Goal: Task Accomplishment & Management: Complete application form

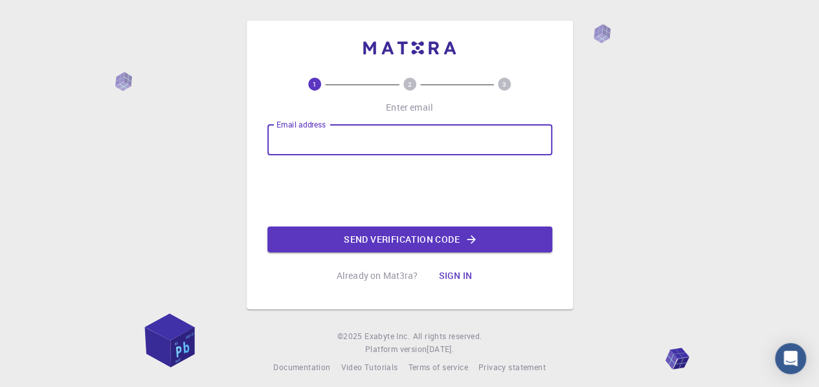
type input "[EMAIL_ADDRESS][DOMAIN_NAME]"
click at [435, 144] on input "[EMAIL_ADDRESS][DOMAIN_NAME]" at bounding box center [410, 139] width 285 height 31
drag, startPoint x: 435, startPoint y: 144, endPoint x: 170, endPoint y: 144, distance: 265.6
click at [170, 144] on div "1 2 3 Enter email Email address [EMAIL_ADDRESS][DOMAIN_NAME] Email address Send…" at bounding box center [409, 197] width 819 height 395
click at [334, 127] on input "Email address" at bounding box center [410, 139] width 285 height 31
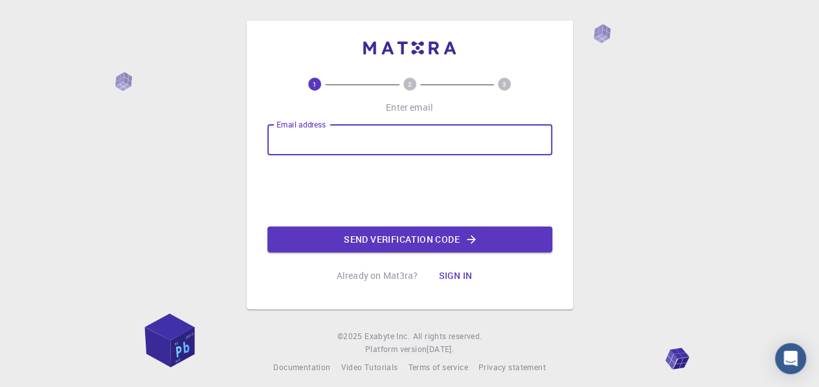
click at [320, 150] on input "Email address" at bounding box center [410, 139] width 285 height 31
click at [361, 142] on input "Email address" at bounding box center [410, 139] width 285 height 31
click at [540, 111] on div "1 2 3 Enter email Email address Email address Send verification code Already on…" at bounding box center [410, 183] width 285 height 211
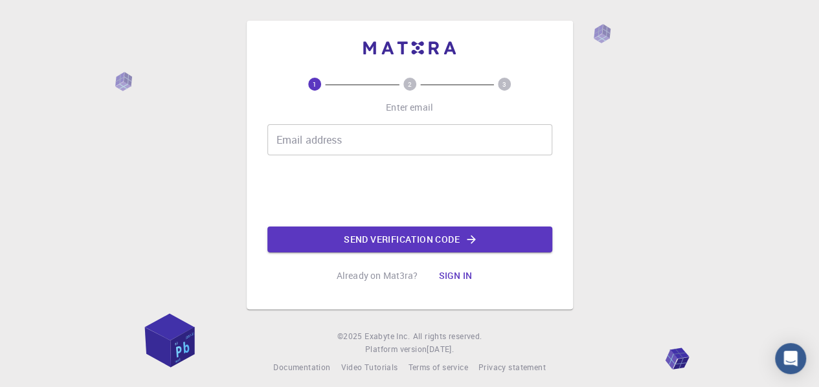
click at [451, 275] on button "Sign in" at bounding box center [455, 276] width 54 height 26
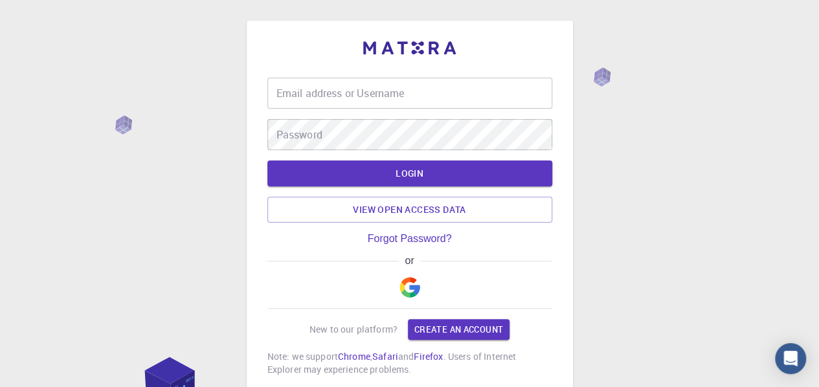
click at [394, 98] on div "Email address or Username Email address or Username" at bounding box center [410, 93] width 285 height 31
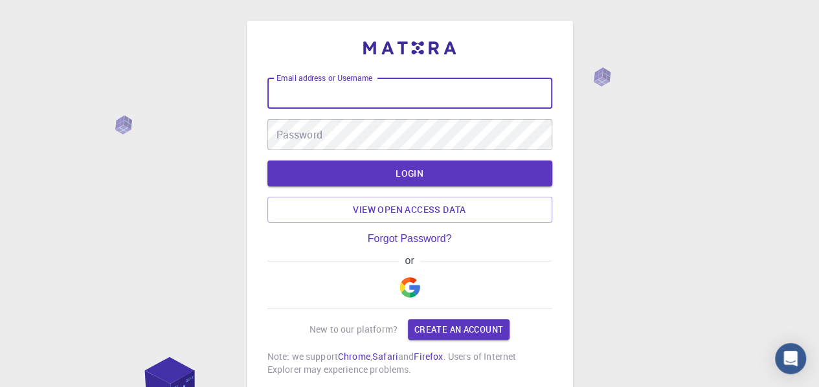
click at [410, 291] on img "button" at bounding box center [410, 287] width 21 height 21
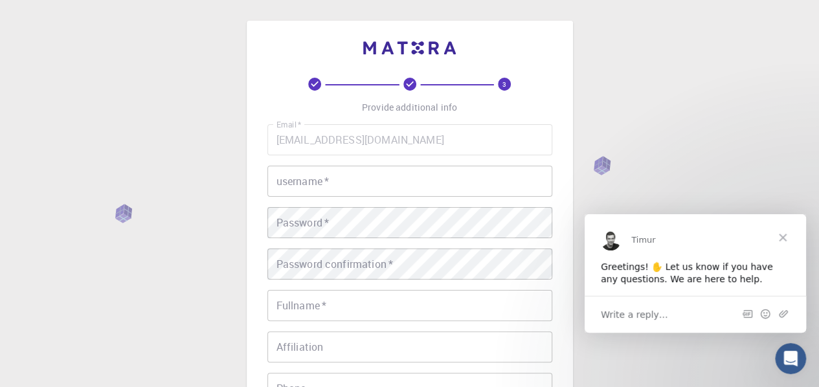
click at [389, 185] on input "username   *" at bounding box center [410, 181] width 285 height 31
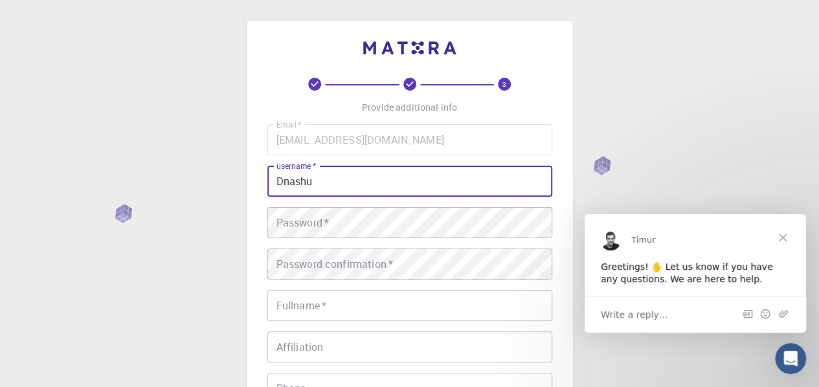
type input "Dnashu"
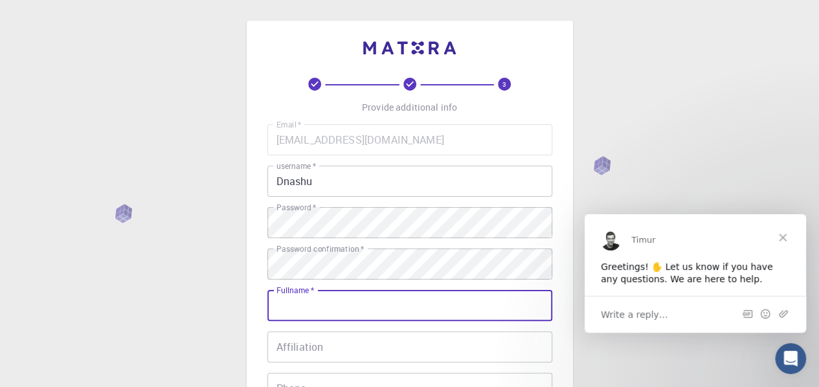
click at [337, 305] on input "Fullname   *" at bounding box center [410, 305] width 285 height 31
type input "[PERSON_NAME]"
type input "0706743425"
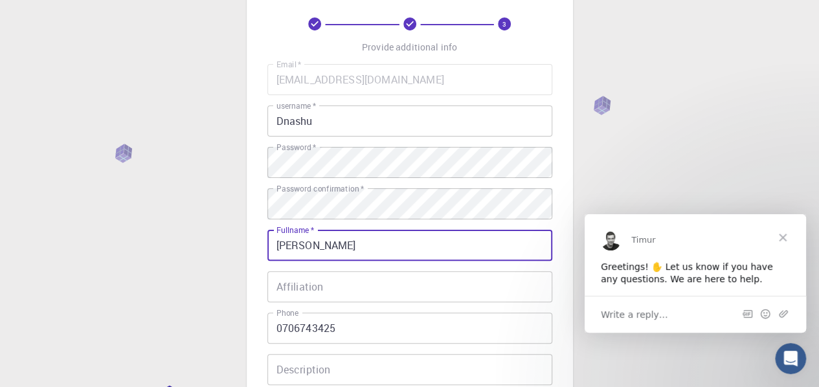
scroll to position [130, 0]
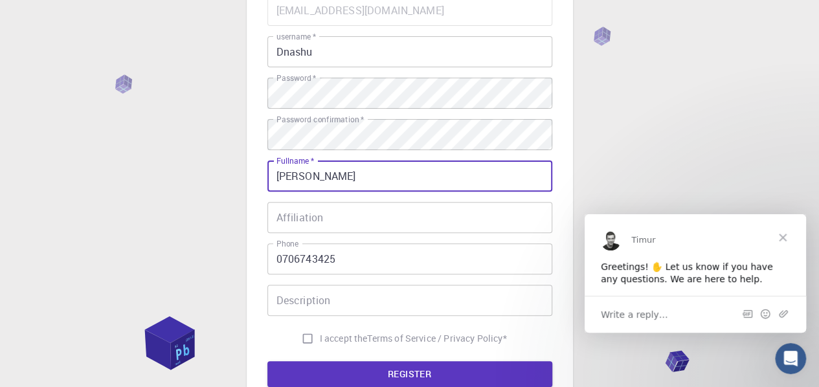
click at [347, 223] on input "Affiliation" at bounding box center [410, 217] width 285 height 31
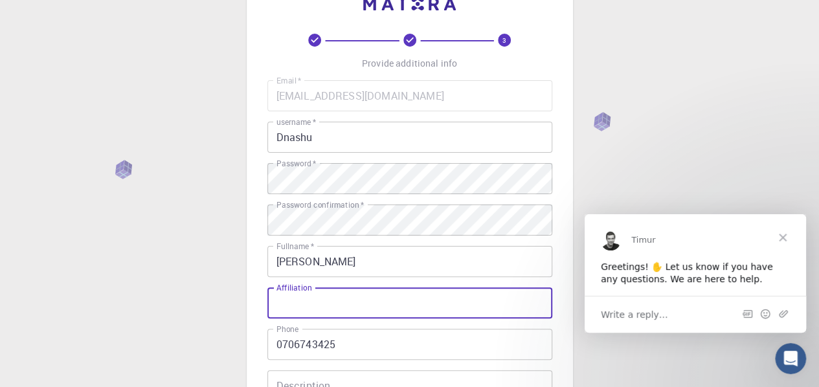
scroll to position [259, 0]
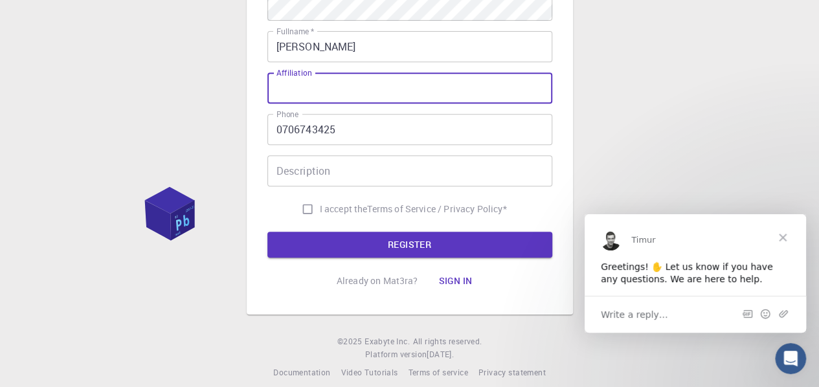
click at [328, 178] on div "Description Description" at bounding box center [410, 170] width 285 height 31
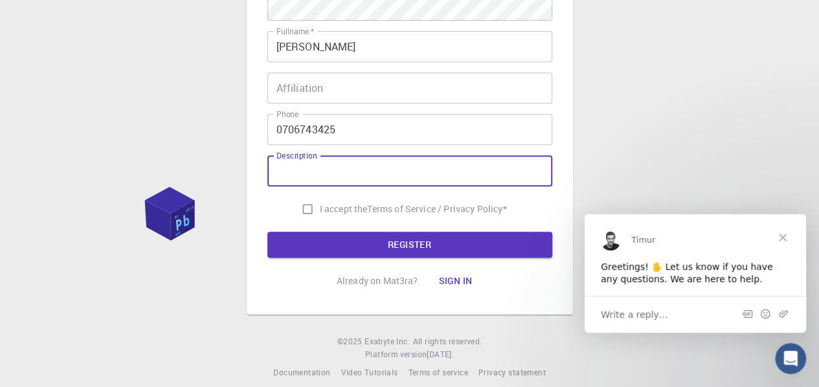
click at [307, 209] on input "I accept the Terms of Service / Privacy Policy *" at bounding box center [307, 209] width 25 height 25
checkbox input "true"
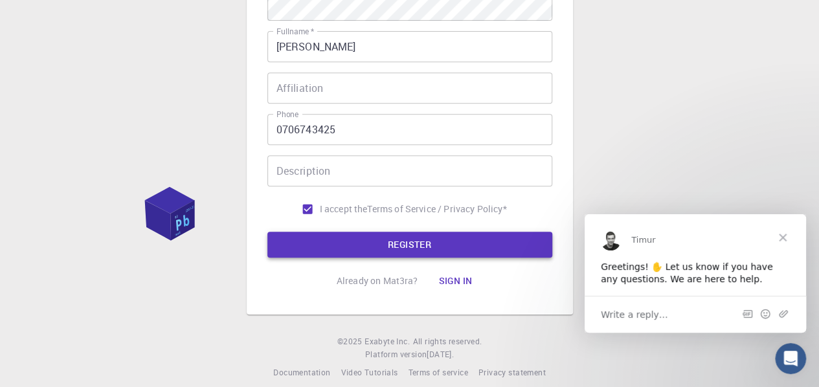
click at [437, 247] on button "REGISTER" at bounding box center [410, 245] width 285 height 26
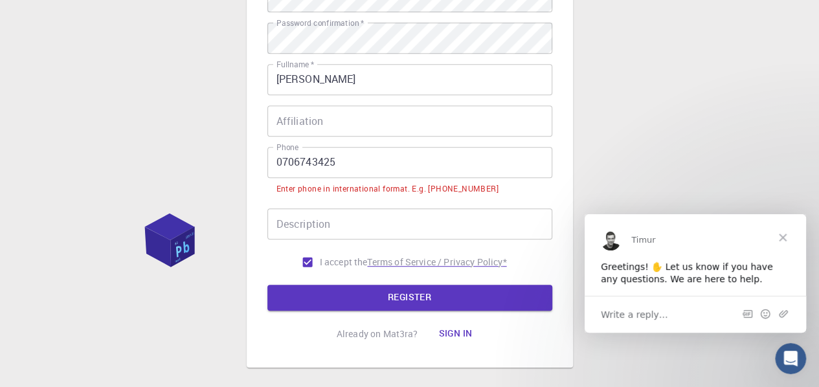
scroll to position [291, 0]
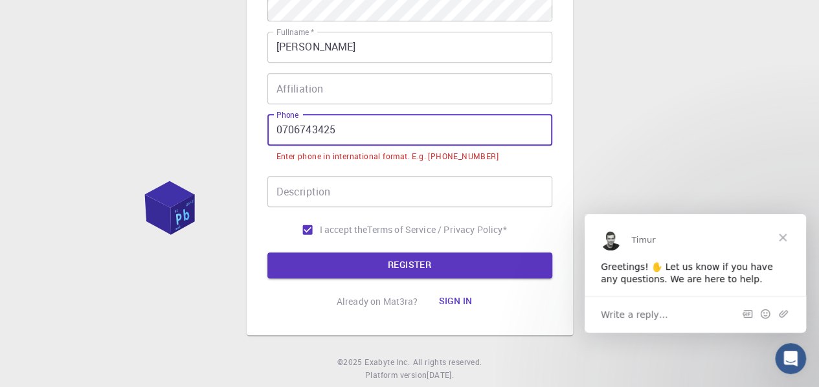
click at [406, 135] on input "0706743425" at bounding box center [410, 130] width 285 height 31
drag, startPoint x: 284, startPoint y: 129, endPoint x: 242, endPoint y: 131, distance: 42.2
click at [242, 131] on div "3 Provide additional info Email   * [EMAIL_ADDRESS][DOMAIN_NAME] Email   * user…" at bounding box center [409, 65] width 819 height 712
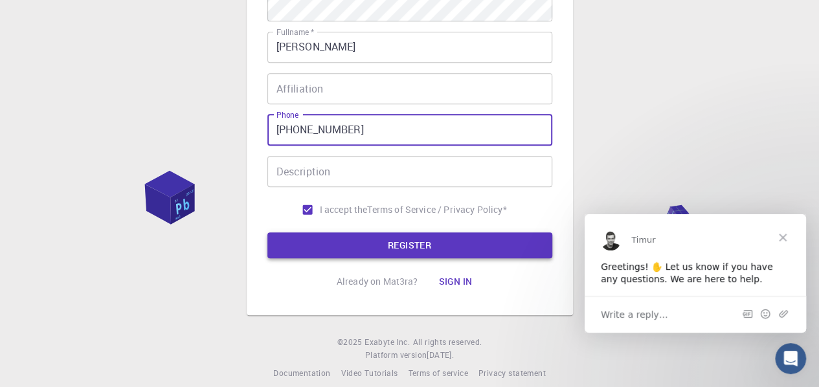
type input "[PHONE_NUMBER]"
click at [398, 240] on button "REGISTER" at bounding box center [410, 246] width 285 height 26
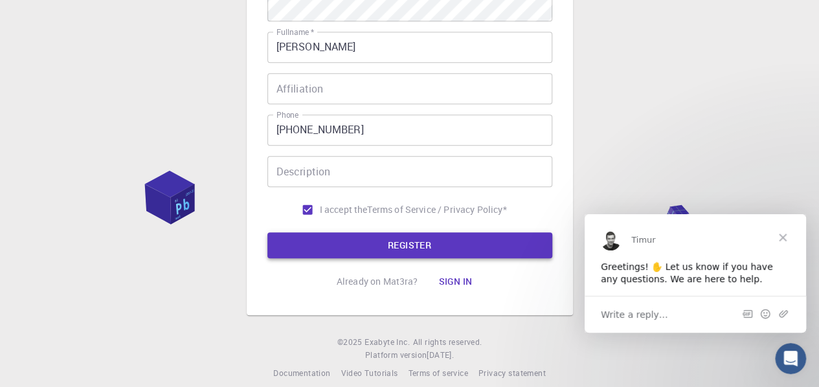
click at [451, 243] on button "REGISTER" at bounding box center [410, 246] width 285 height 26
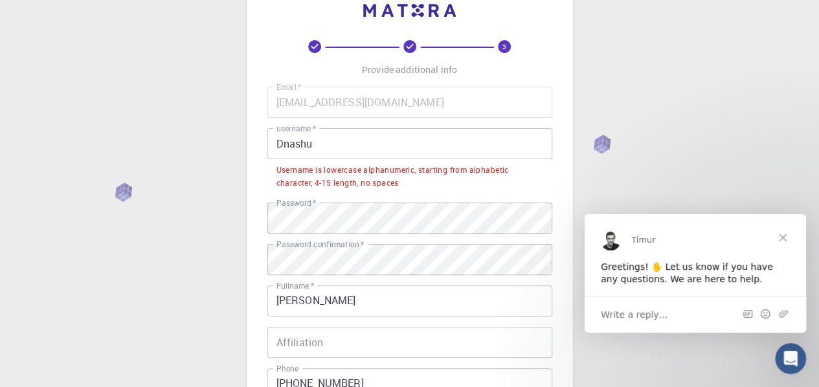
scroll to position [0, 0]
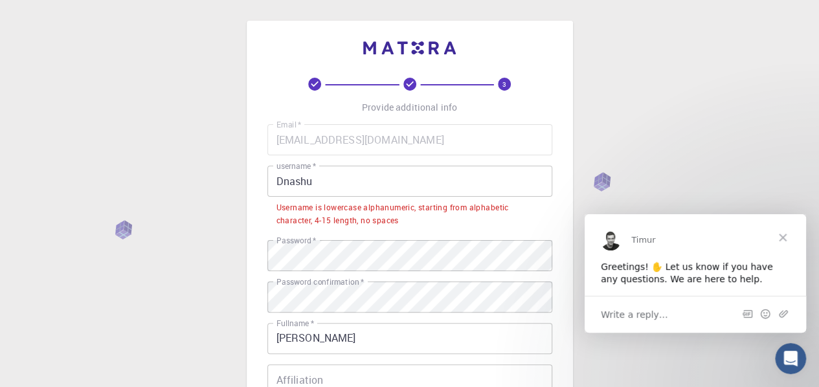
click at [371, 184] on input "Dnashu" at bounding box center [410, 181] width 285 height 31
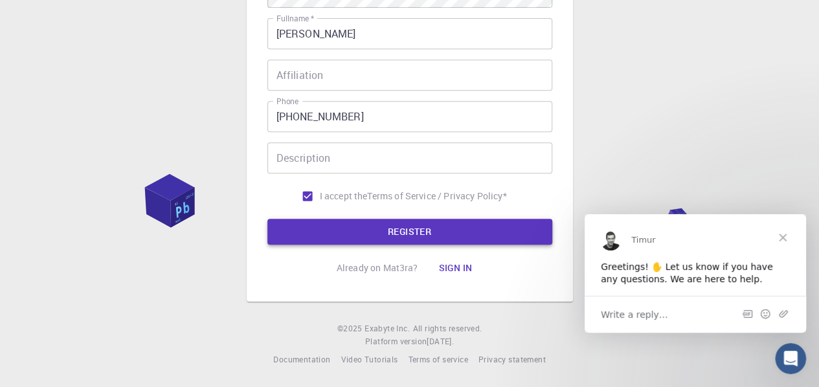
click at [441, 228] on button "REGISTER" at bounding box center [410, 232] width 285 height 26
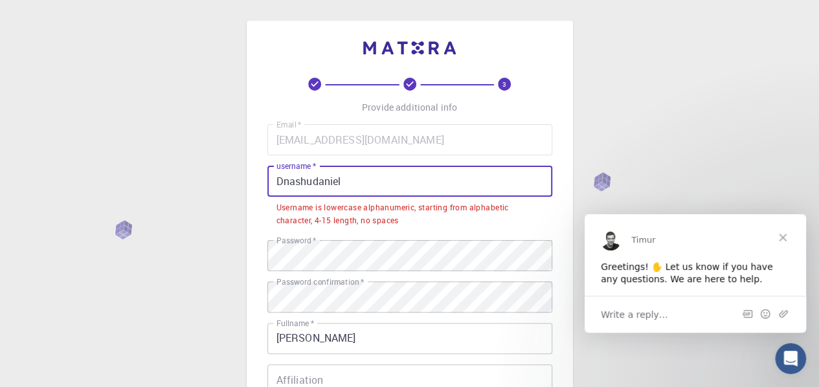
drag, startPoint x: 361, startPoint y: 187, endPoint x: 238, endPoint y: 187, distance: 123.1
click at [238, 187] on div "3 Provide additional info Email   * [EMAIL_ADDRESS][DOMAIN_NAME] Email   * user…" at bounding box center [409, 346] width 819 height 692
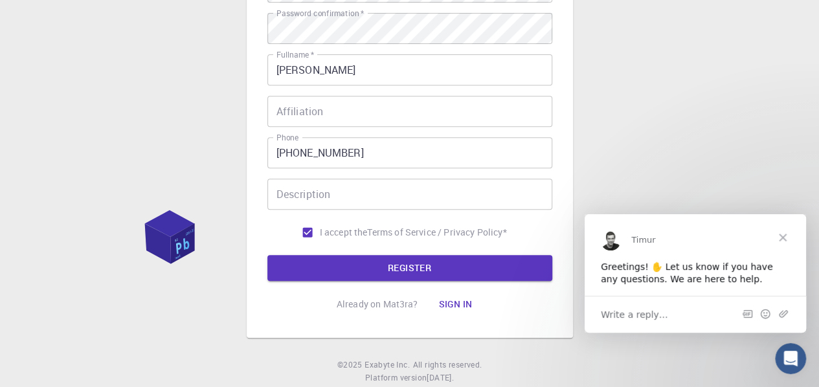
scroll to position [259, 0]
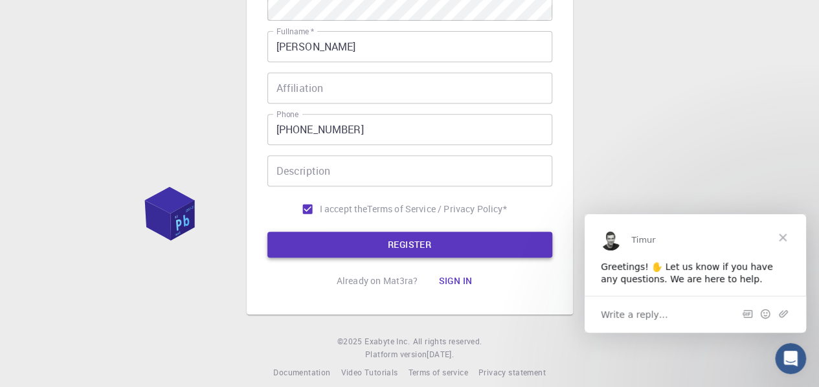
type input "dnashu"
click at [403, 248] on button "REGISTER" at bounding box center [410, 245] width 285 height 26
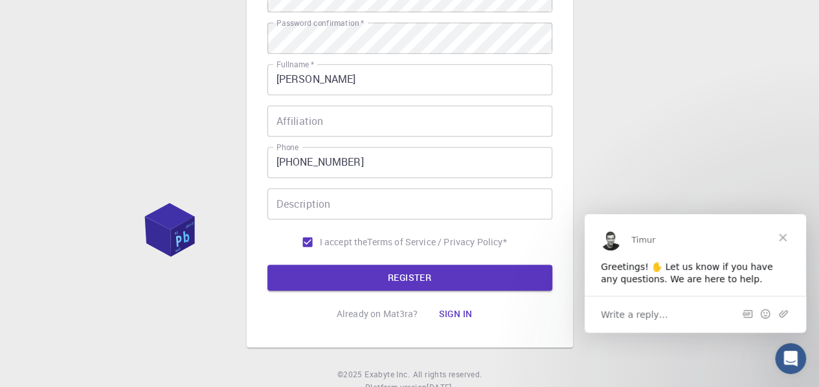
scroll to position [291, 0]
